Goal: Task Accomplishment & Management: Complete application form

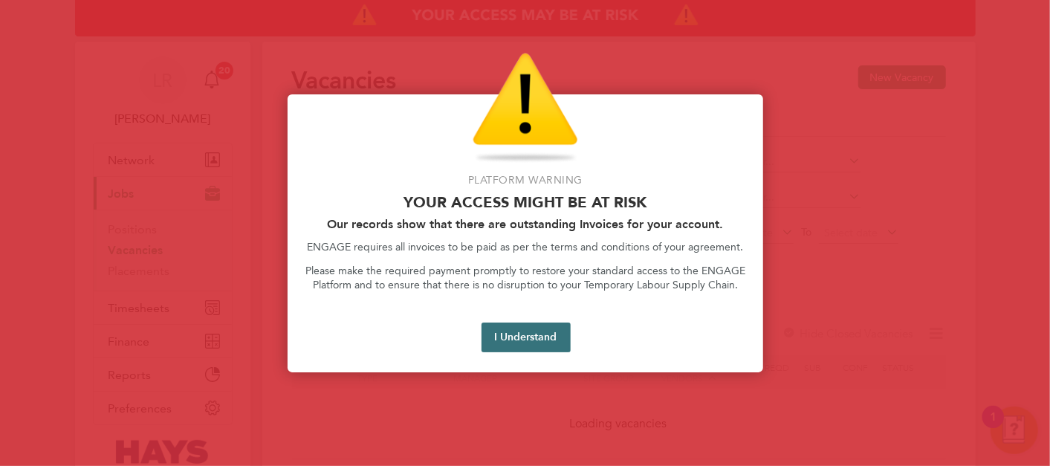
drag, startPoint x: 491, startPoint y: 322, endPoint x: 496, endPoint y: 346, distance: 25.1
click at [491, 324] on button "I Understand" at bounding box center [526, 338] width 89 height 30
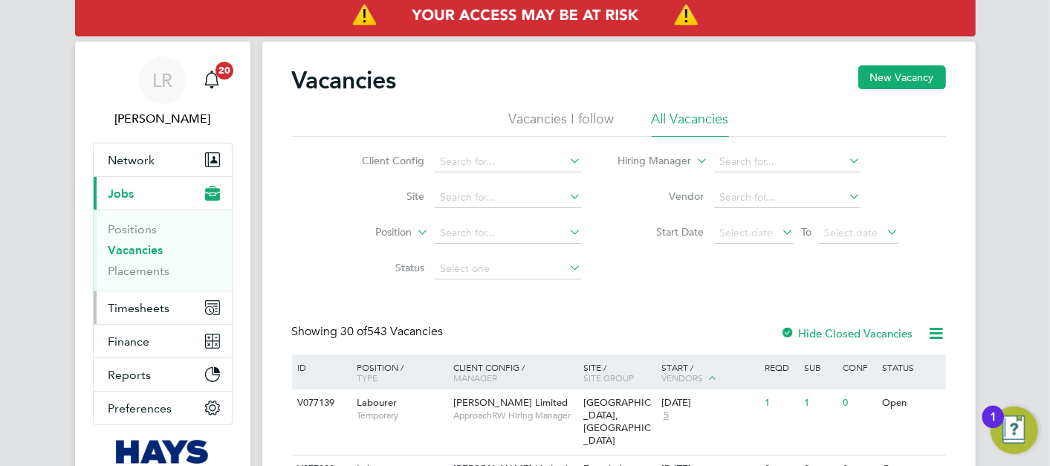
click at [139, 305] on span "Timesheets" at bounding box center [140, 308] width 62 height 14
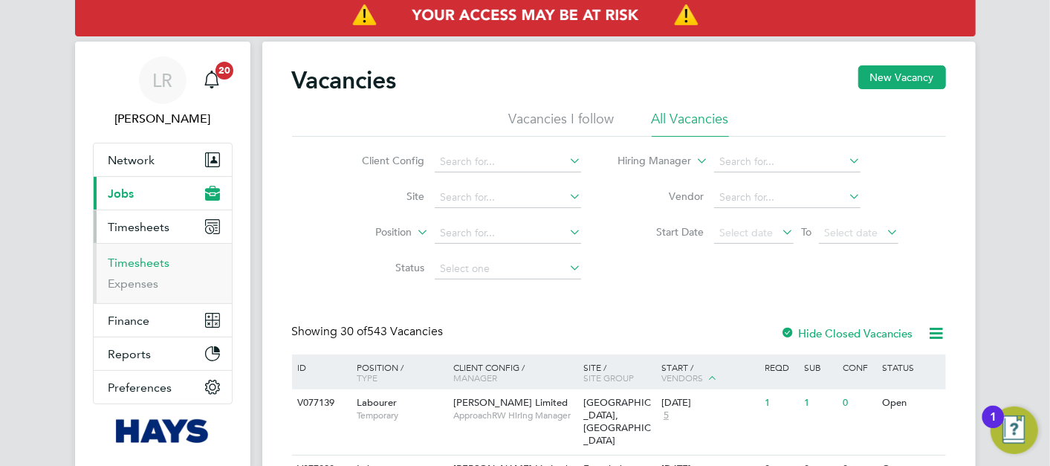
click at [135, 265] on link "Timesheets" at bounding box center [140, 263] width 62 height 14
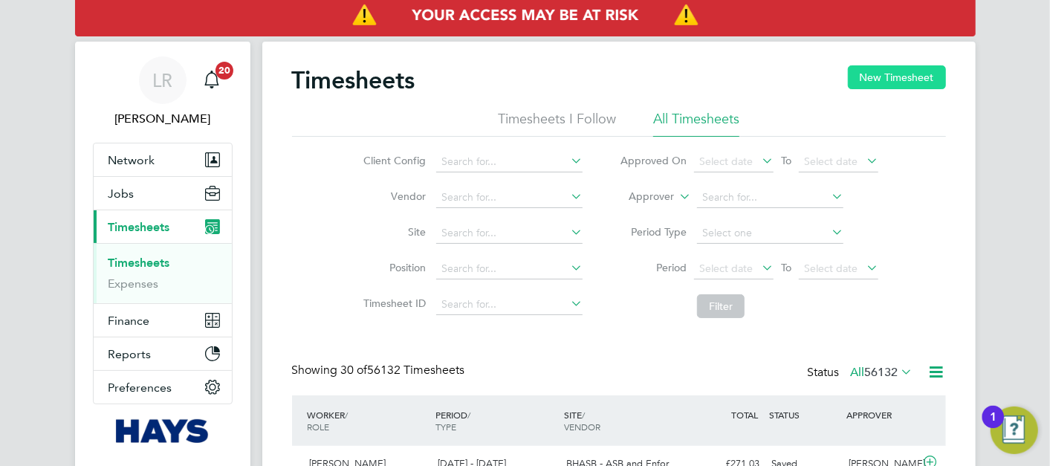
click at [903, 70] on button "New Timesheet" at bounding box center [897, 77] width 98 height 24
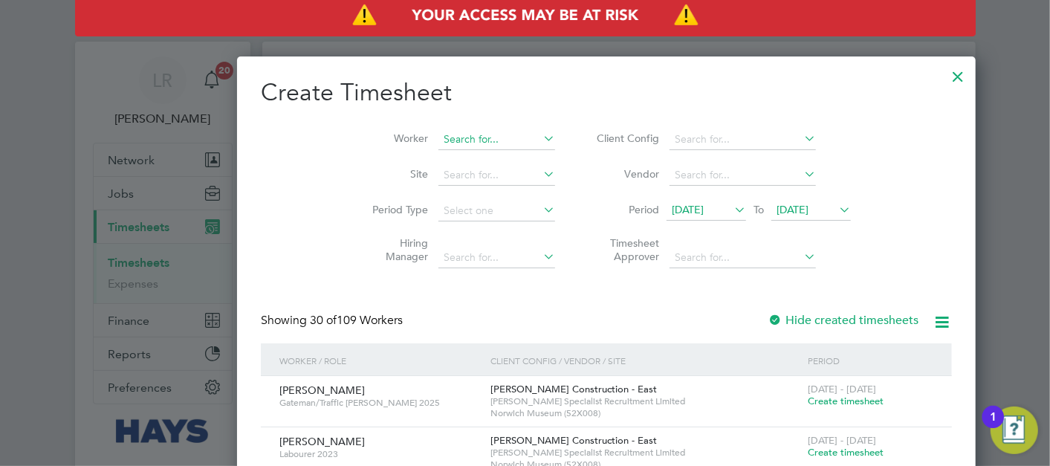
click at [438, 136] on input at bounding box center [496, 139] width 117 height 21
type input "[PERSON_NAME]"
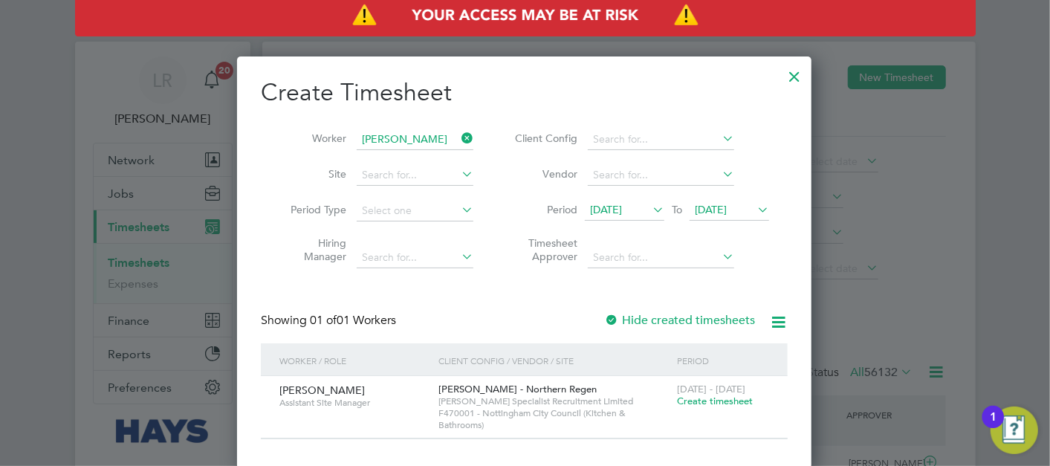
click at [630, 334] on div "Showing 01 of 01 Workers Hide created timesheets" at bounding box center [524, 328] width 527 height 30
click at [615, 320] on div at bounding box center [611, 321] width 15 height 15
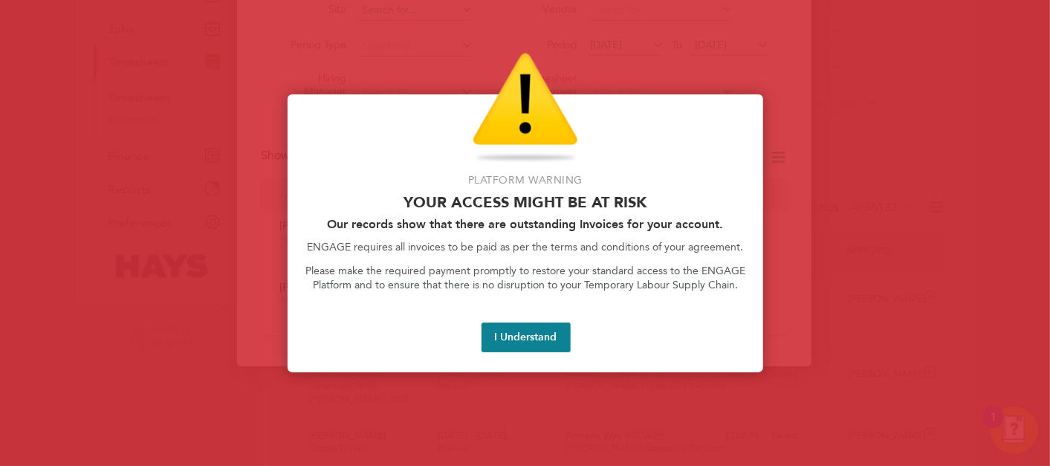
click at [545, 331] on button "I Understand" at bounding box center [526, 338] width 89 height 30
